Goal: Use online tool/utility: Utilize a website feature to perform a specific function

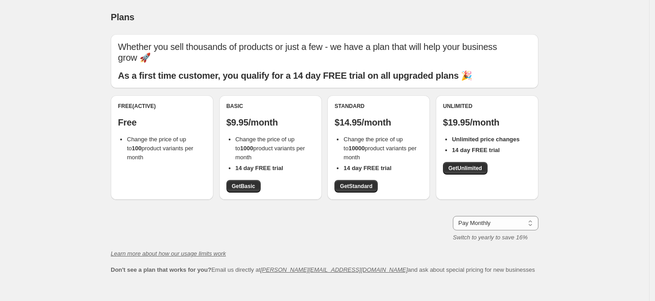
click at [263, 152] on span "Change the price of up to 1000 product variants per month" at bounding box center [270, 148] width 70 height 25
click at [245, 185] on span "Get Basic" at bounding box center [243, 186] width 23 height 7
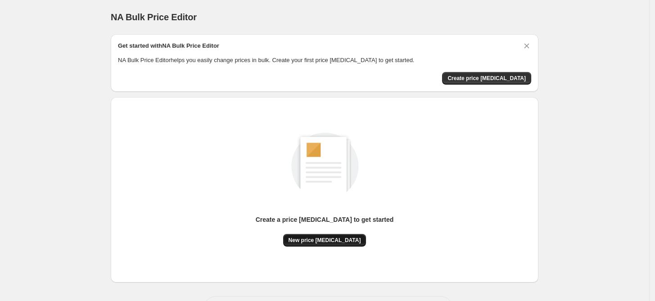
click at [322, 239] on span "New price [MEDICAL_DATA]" at bounding box center [324, 240] width 72 height 7
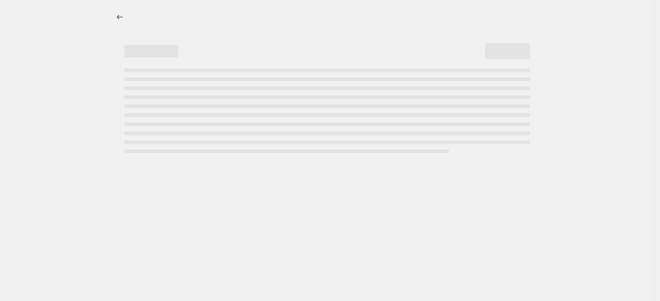
select select "percentage"
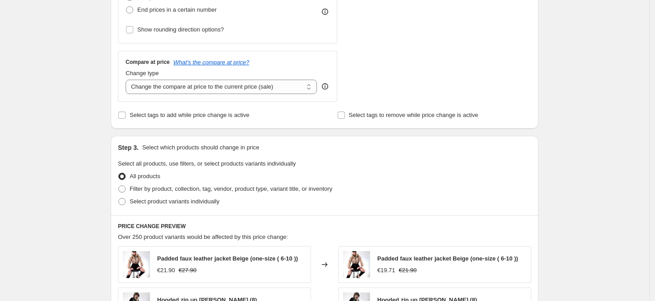
scroll to position [300, 0]
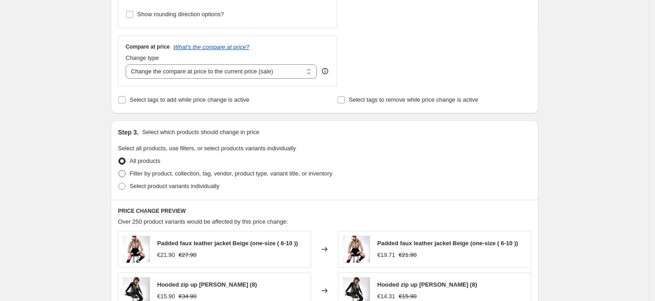
click at [158, 176] on span "Filter by product, collection, tag, vendor, product type, variant title, or inv…" at bounding box center [231, 173] width 203 height 7
click at [119, 171] on input "Filter by product, collection, tag, vendor, product type, variant title, or inv…" at bounding box center [118, 170] width 0 height 0
radio input "true"
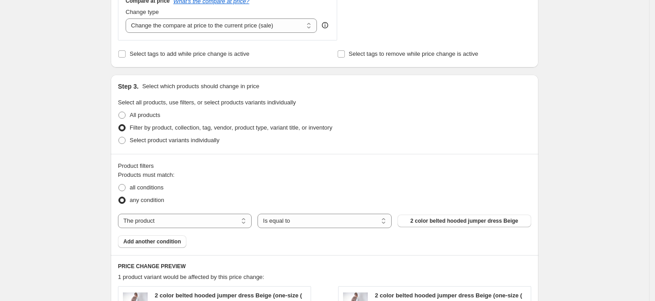
scroll to position [450, 0]
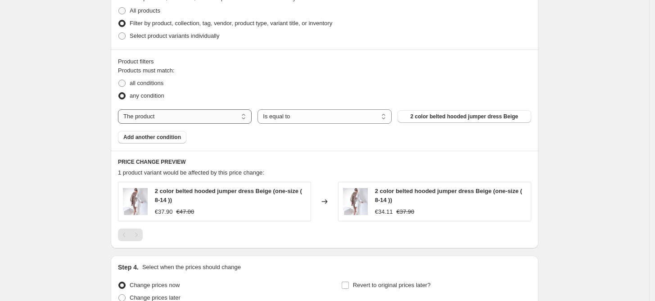
click at [207, 112] on select "The product The product's collection The product's tag The product's vendor The…" at bounding box center [185, 116] width 134 height 14
select select "collection"
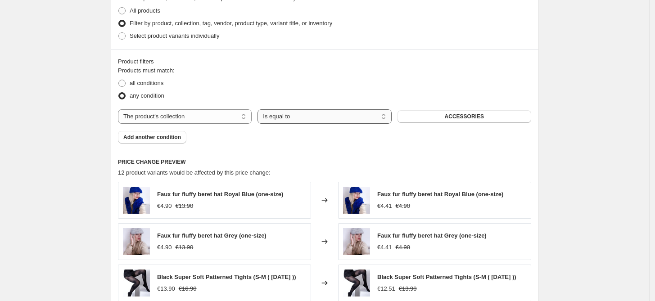
click at [362, 118] on select "Is equal to Is not equal to" at bounding box center [324, 116] width 134 height 14
drag, startPoint x: 436, startPoint y: 126, endPoint x: 426, endPoint y: 119, distance: 11.4
click at [436, 125] on div "Products must match: all conditions any condition The product The product's col…" at bounding box center [324, 104] width 413 height 77
click at [426, 119] on button "ACCESSORIES" at bounding box center [464, 116] width 134 height 13
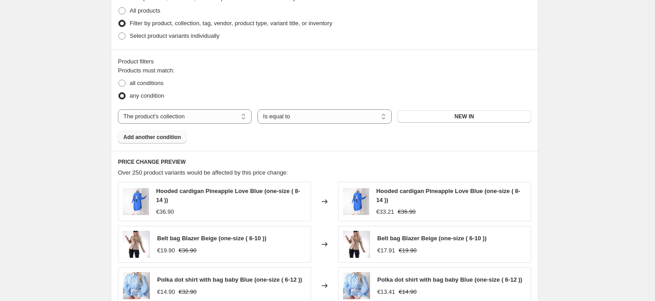
click at [176, 135] on span "Add another condition" at bounding box center [152, 137] width 58 height 7
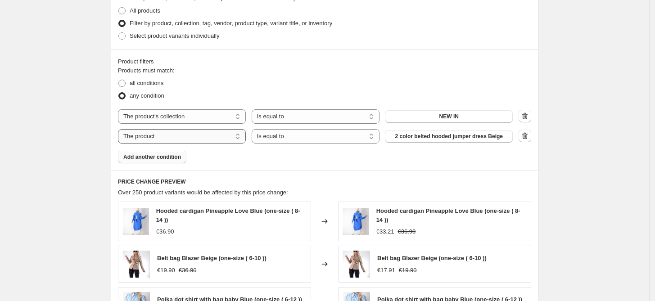
click at [233, 137] on select "The product The product's collection The product's tag The product's vendor The…" at bounding box center [182, 136] width 128 height 14
click at [444, 138] on select "Active Draft Archived" at bounding box center [449, 136] width 128 height 14
click at [212, 148] on div "Products must match: all conditions any condition The product The product's col…" at bounding box center [324, 114] width 413 height 97
click at [209, 135] on select "The product The product's collection The product's tag The product's vendor The…" at bounding box center [182, 136] width 128 height 14
select select "product_type"
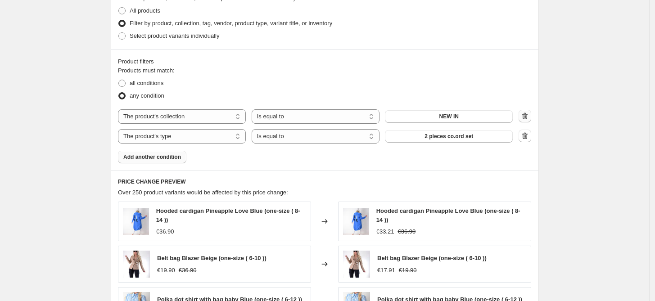
click at [529, 120] on icon "button" at bounding box center [524, 116] width 9 height 9
select select "product_type"
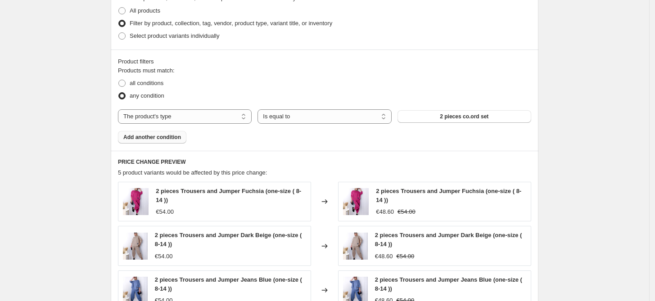
scroll to position [400, 0]
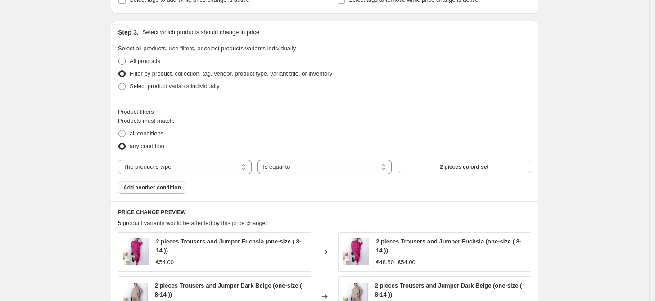
click at [155, 59] on span "All products" at bounding box center [145, 61] width 31 height 7
click at [119, 58] on input "All products" at bounding box center [118, 58] width 0 height 0
radio input "true"
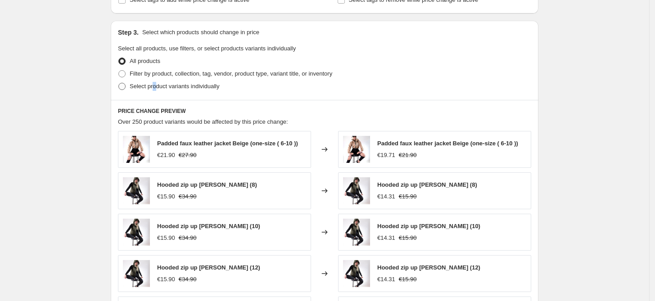
click at [156, 86] on span "Select product variants individually" at bounding box center [175, 86] width 90 height 7
click at [119, 83] on input "Select product variants individually" at bounding box center [118, 83] width 0 height 0
radio input "true"
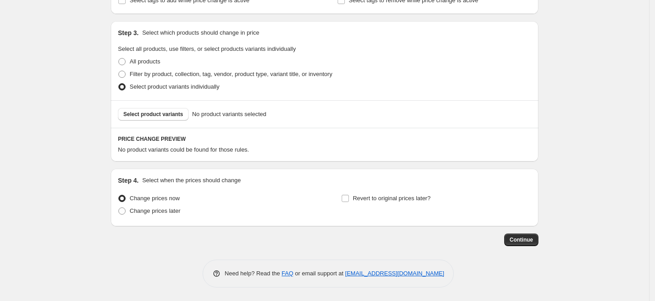
scroll to position [399, 0]
click at [220, 117] on span "No product variants selected" at bounding box center [229, 114] width 74 height 9
click at [173, 117] on span "Select product variants" at bounding box center [153, 114] width 60 height 7
click at [126, 75] on span at bounding box center [121, 74] width 7 height 7
click at [119, 71] on input "Filter by product, collection, tag, vendor, product type, variant title, or inv…" at bounding box center [118, 71] width 0 height 0
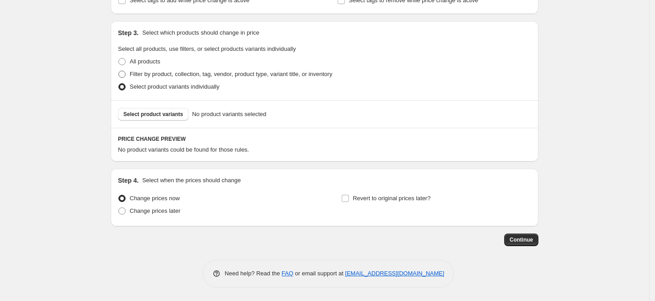
radio input "true"
select select "product_type"
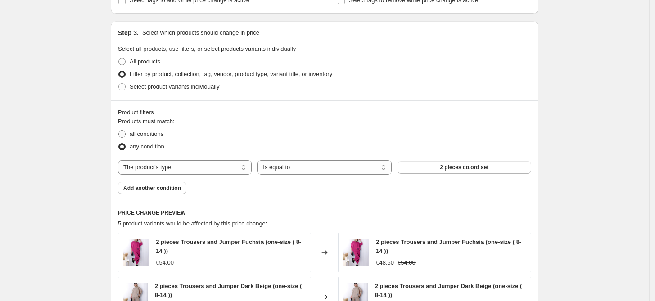
click at [155, 134] on span "all conditions" at bounding box center [147, 134] width 34 height 7
click at [119, 131] on input "all conditions" at bounding box center [118, 131] width 0 height 0
radio input "true"
click at [206, 171] on select "The product The product's collection The product's tag The product's vendor The…" at bounding box center [185, 167] width 134 height 14
click at [575, 179] on div "Create new price change job. This page is ready Create new price change job Dra…" at bounding box center [324, 108] width 649 height 1015
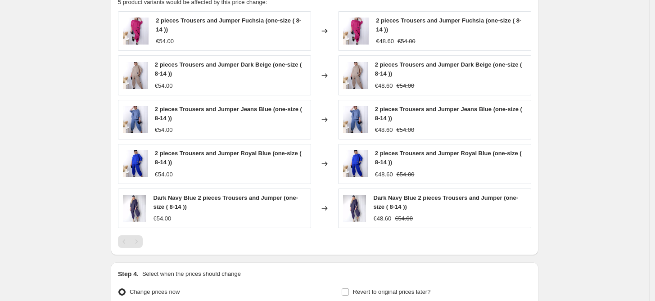
scroll to position [449, 0]
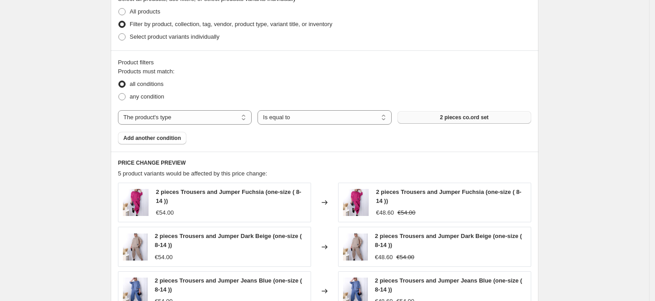
click at [443, 115] on button "2 pieces co.ord set" at bounding box center [464, 117] width 134 height 13
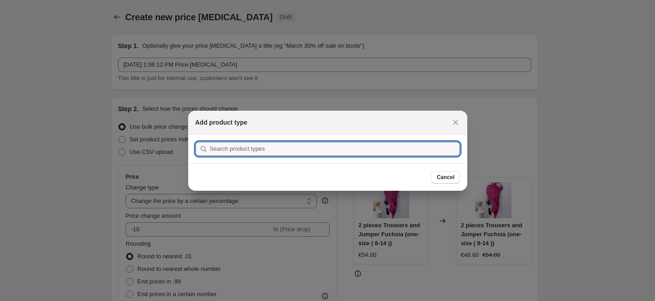
scroll to position [0, 0]
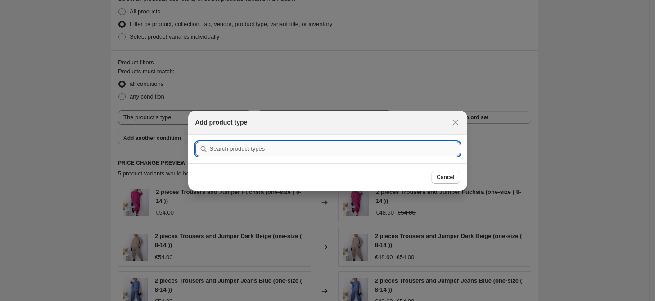
click at [438, 144] on input ":r2n:" at bounding box center [335, 149] width 250 height 14
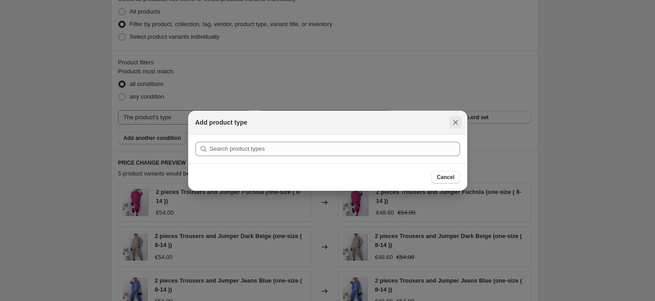
click at [456, 122] on icon "Close" at bounding box center [455, 122] width 5 height 5
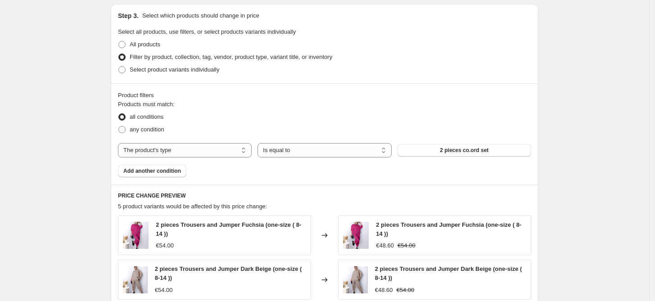
scroll to position [399, 0]
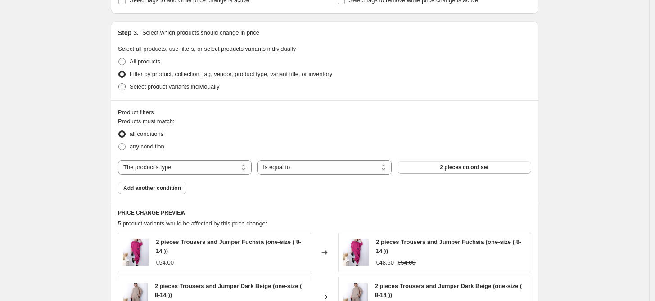
click at [155, 87] on span "Select product variants individually" at bounding box center [175, 86] width 90 height 7
click at [119, 84] on input "Select product variants individually" at bounding box center [118, 83] width 0 height 0
radio input "true"
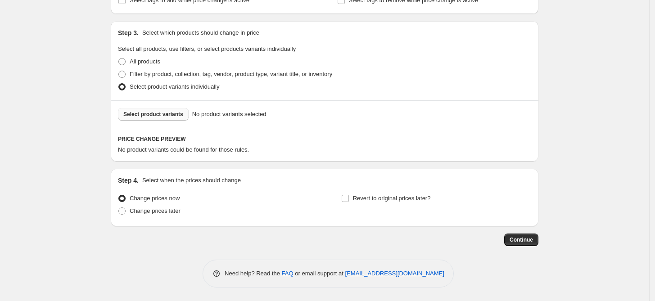
click at [136, 117] on span "Select product variants" at bounding box center [153, 114] width 60 height 7
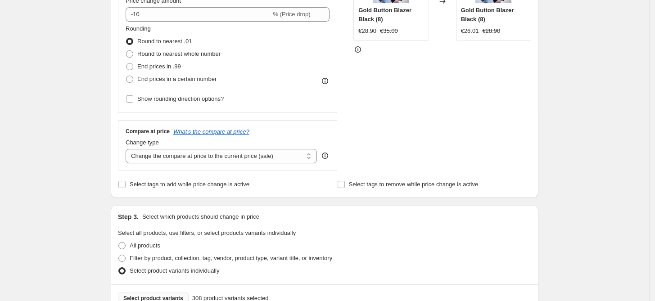
scroll to position [149, 0]
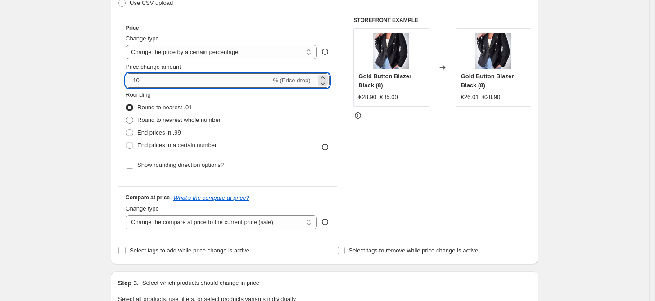
click at [137, 78] on input "-10" at bounding box center [198, 80] width 145 height 14
click at [221, 64] on div "Price change amount" at bounding box center [228, 67] width 204 height 9
drag, startPoint x: 143, startPoint y: 83, endPoint x: 136, endPoint y: 79, distance: 7.3
click at [136, 79] on input "-20" at bounding box center [198, 80] width 145 height 14
type input "-19"
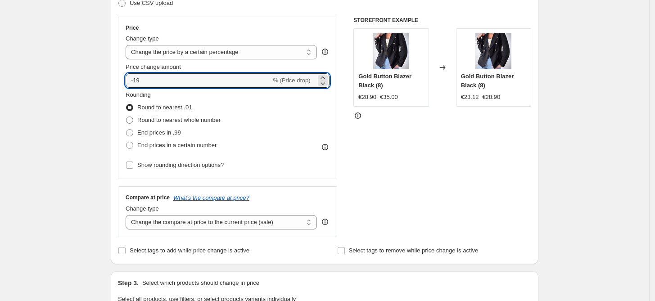
click at [230, 64] on div "Price change amount" at bounding box center [228, 67] width 204 height 9
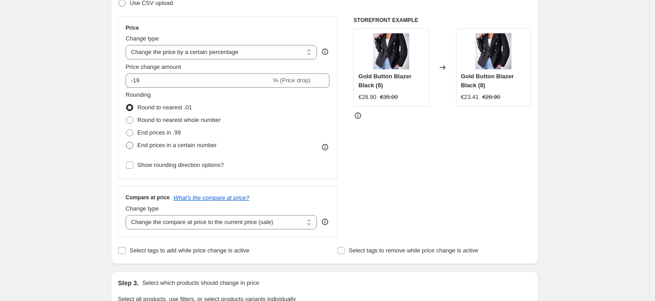
click at [133, 145] on span at bounding box center [129, 145] width 7 height 7
click at [126, 142] on input "End prices in a certain number" at bounding box center [126, 142] width 0 height 0
radio input "true"
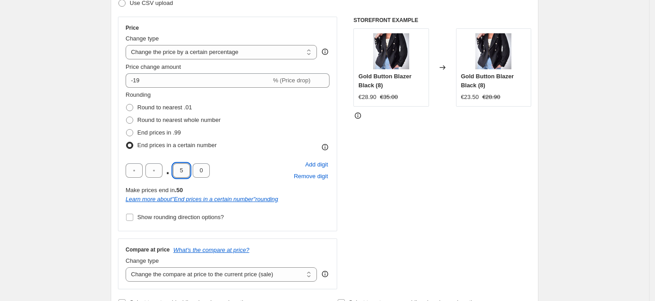
drag, startPoint x: 181, startPoint y: 175, endPoint x: 186, endPoint y: 174, distance: 5.5
click at [186, 174] on input "5" at bounding box center [181, 170] width 17 height 14
type input "9"
click at [243, 154] on div "Rounding Round to nearest .01 Round to nearest whole number End prices in .99 E…" at bounding box center [228, 156] width 204 height 133
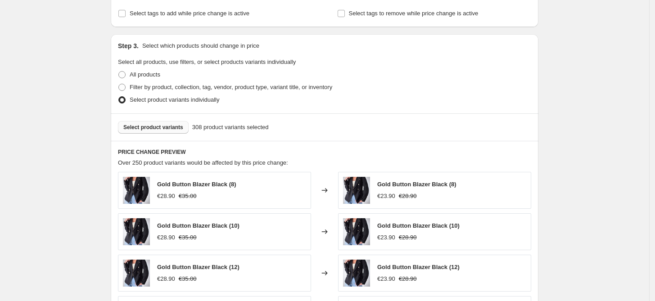
scroll to position [449, 0]
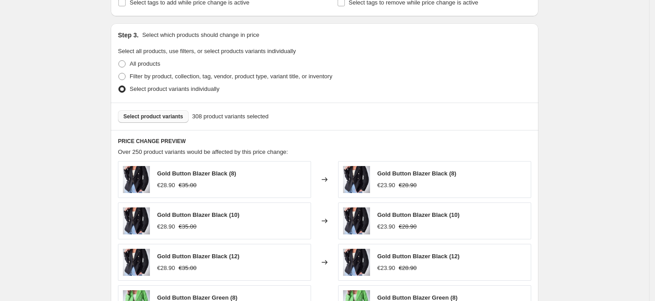
click at [437, 141] on h6 "PRICE CHANGE PREVIEW" at bounding box center [324, 141] width 413 height 7
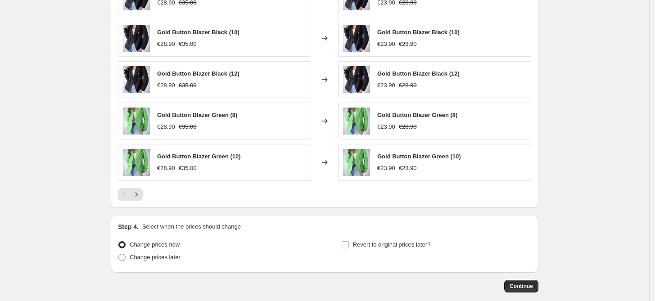
scroll to position [649, 0]
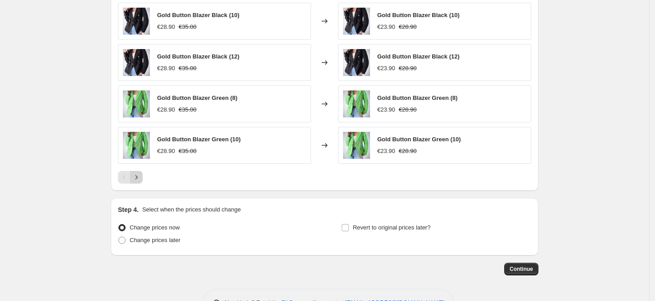
click at [137, 180] on icon "Next" at bounding box center [136, 177] width 9 height 9
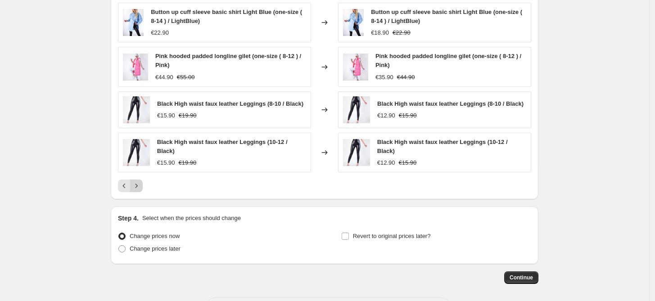
click at [133, 180] on button "Next" at bounding box center [136, 186] width 13 height 13
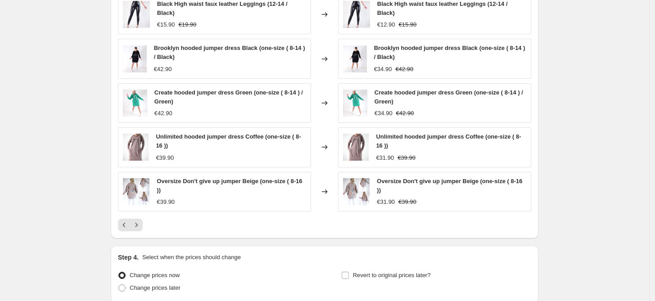
scroll to position [599, 0]
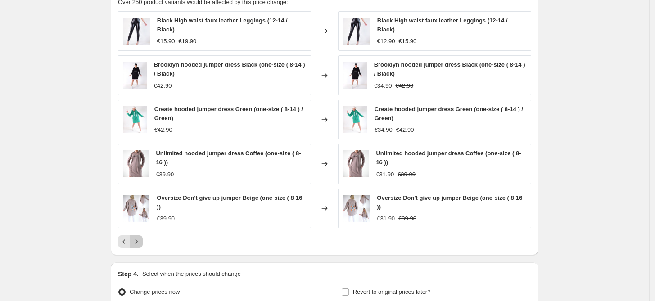
click at [136, 239] on icon "Next" at bounding box center [136, 241] width 9 height 9
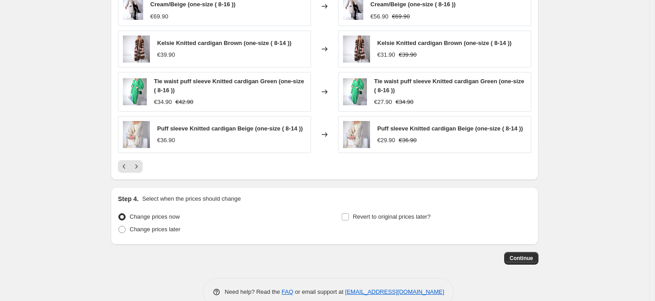
scroll to position [686, 0]
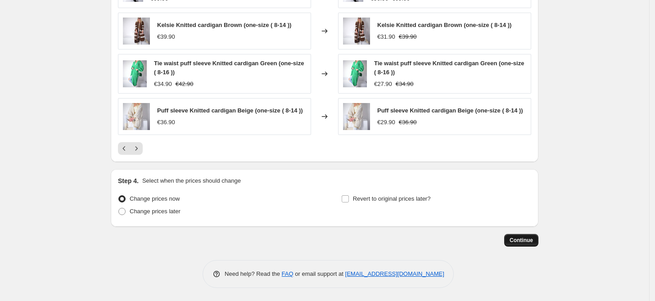
click at [532, 240] on span "Continue" at bounding box center [520, 240] width 23 height 7
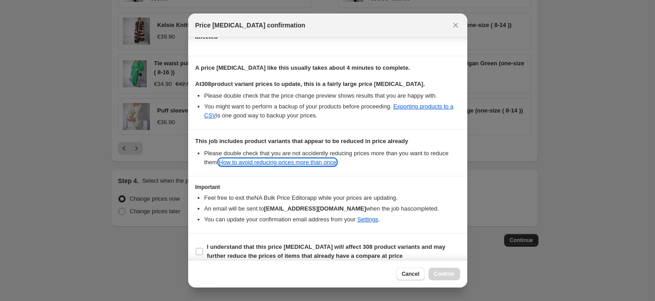
scroll to position [126, 0]
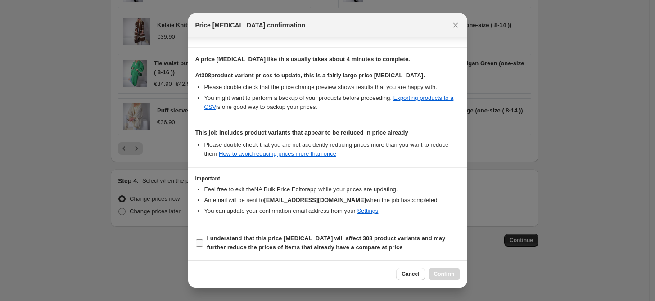
click at [201, 242] on input "I understand that this price change job will affect 308 product variants and ma…" at bounding box center [199, 242] width 7 height 7
checkbox input "true"
click at [451, 269] on button "Confirm" at bounding box center [444, 274] width 32 height 13
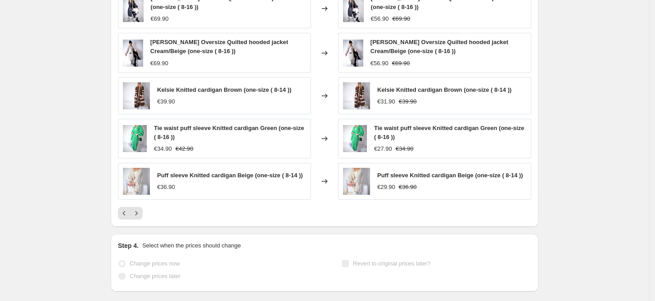
scroll to position [709, 0]
